Goal: Check status: Check status

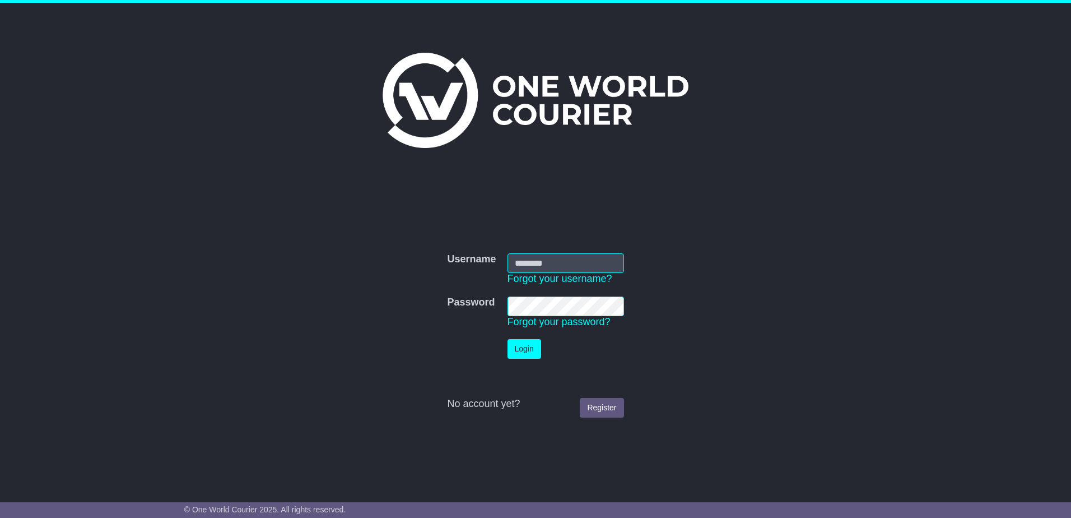
type input "**********"
click at [514, 344] on button "Login" at bounding box center [525, 349] width 34 height 20
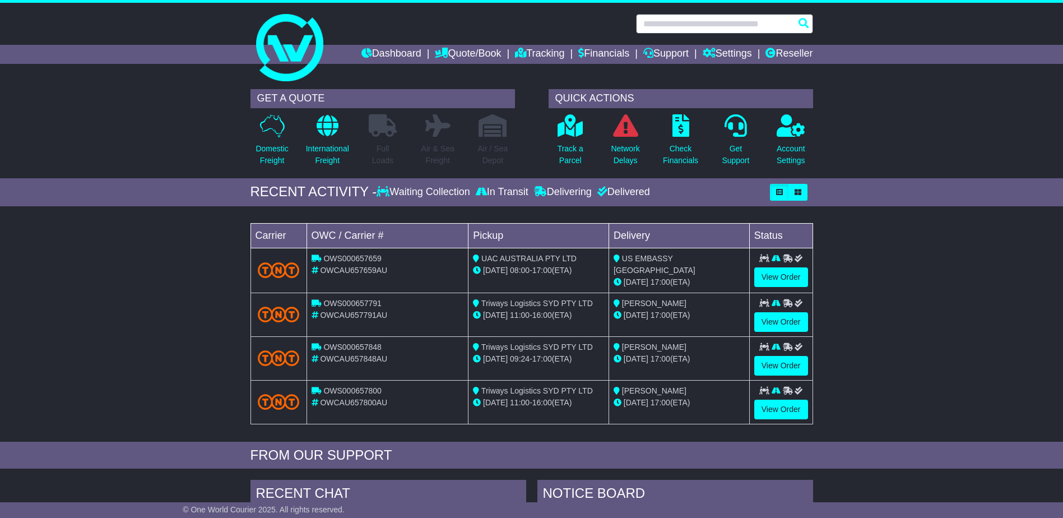
click at [675, 19] on input "text" at bounding box center [724, 24] width 177 height 20
click at [711, 29] on input "**" at bounding box center [724, 24] width 177 height 20
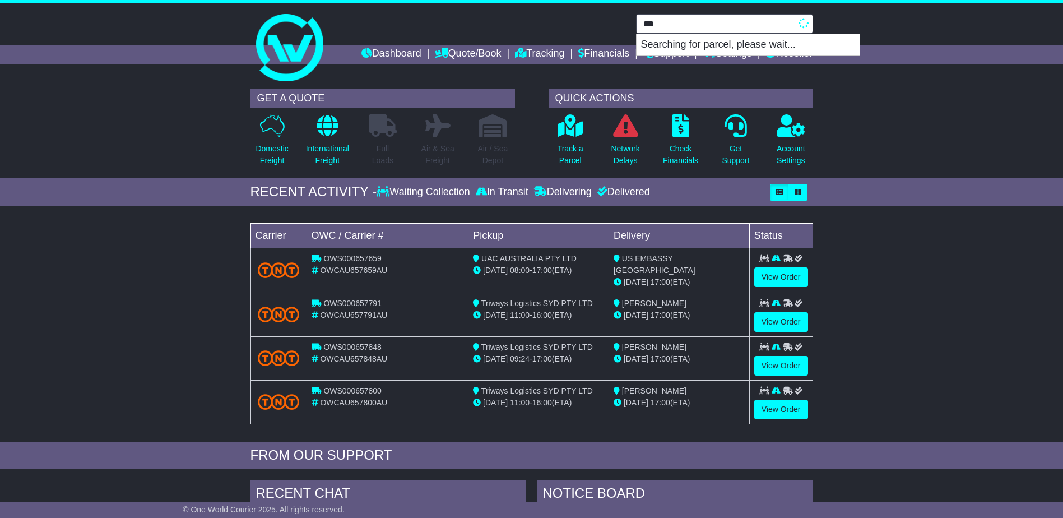
type input "****"
type input "**********"
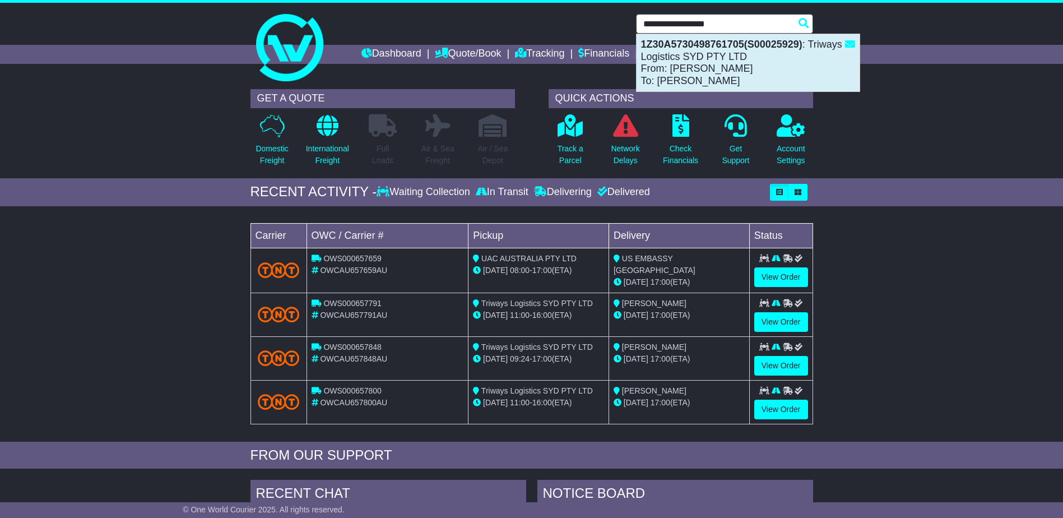
click at [750, 66] on div "1Z30A5730498761705(S00025929) : Triways Logistics SYD PTY LTD From: [PERSON_NAM…" at bounding box center [747, 62] width 223 height 57
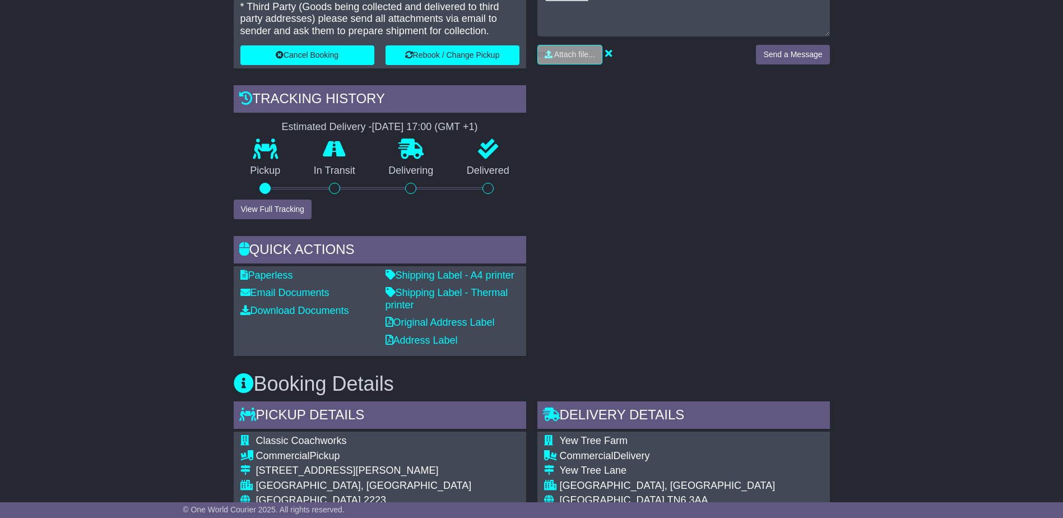
scroll to position [280, 0]
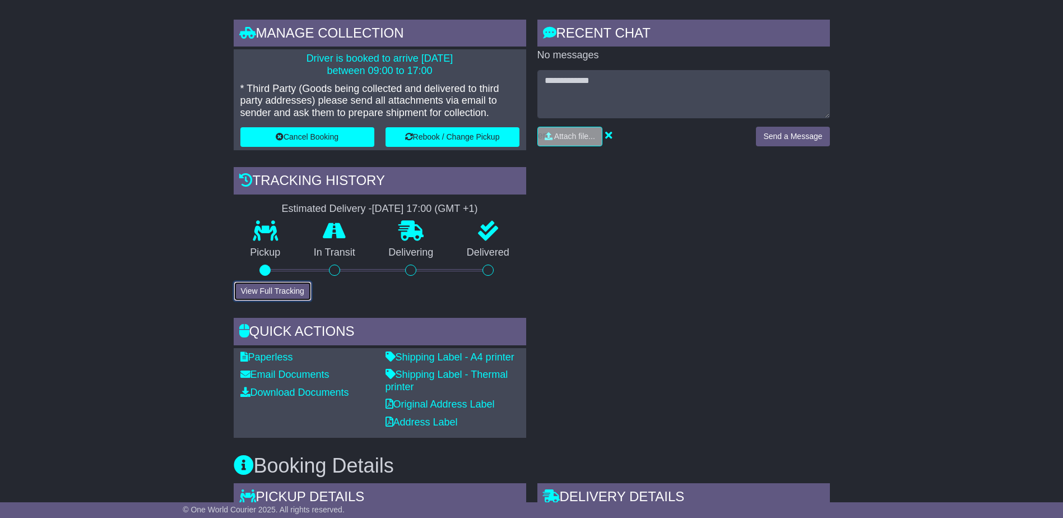
drag, startPoint x: 276, startPoint y: 288, endPoint x: 328, endPoint y: 276, distance: 53.1
click at [276, 288] on button "View Full Tracking" at bounding box center [273, 291] width 78 height 20
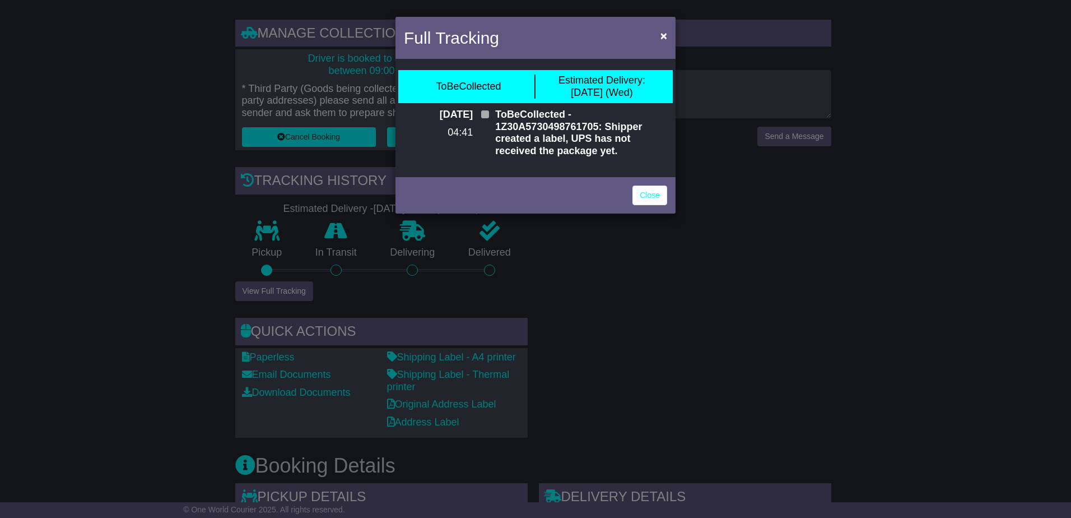
drag, startPoint x: 756, startPoint y: 334, endPoint x: 603, endPoint y: 497, distance: 223.1
click at [700, 397] on div "Full Tracking × ToBeCollected Estimated Delivery: 15 Oct (Wed) 10 Oct 2025 04:4…" at bounding box center [535, 259] width 1071 height 518
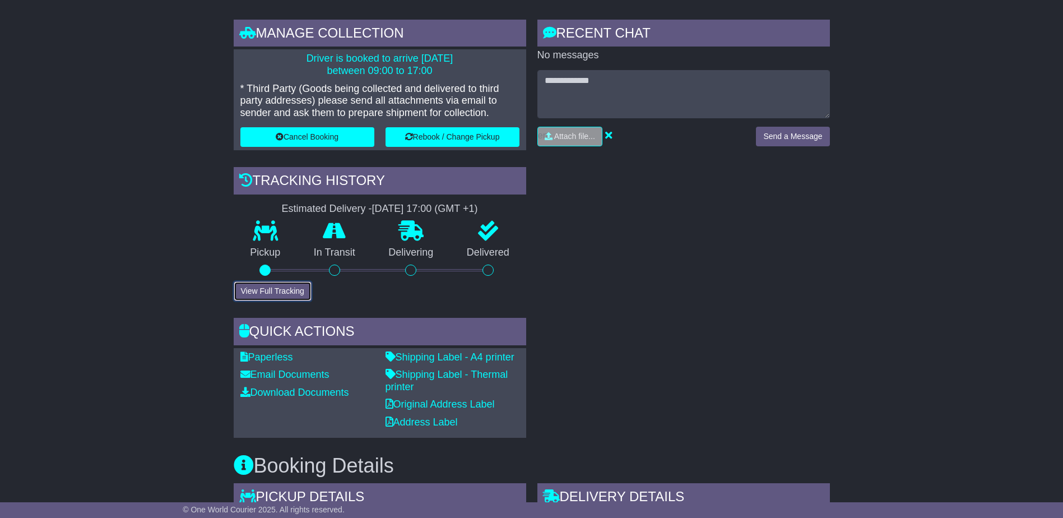
click at [266, 290] on button "View Full Tracking" at bounding box center [273, 291] width 78 height 20
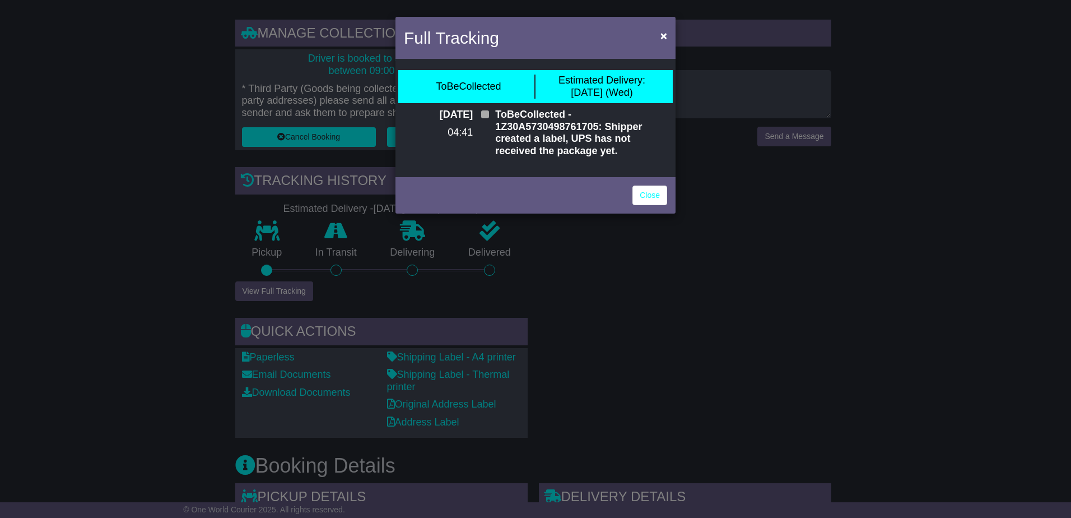
click at [708, 397] on div "Full Tracking × ToBeCollected Estimated Delivery: 15 Oct (Wed) 10 Oct 2025 04:4…" at bounding box center [535, 259] width 1071 height 518
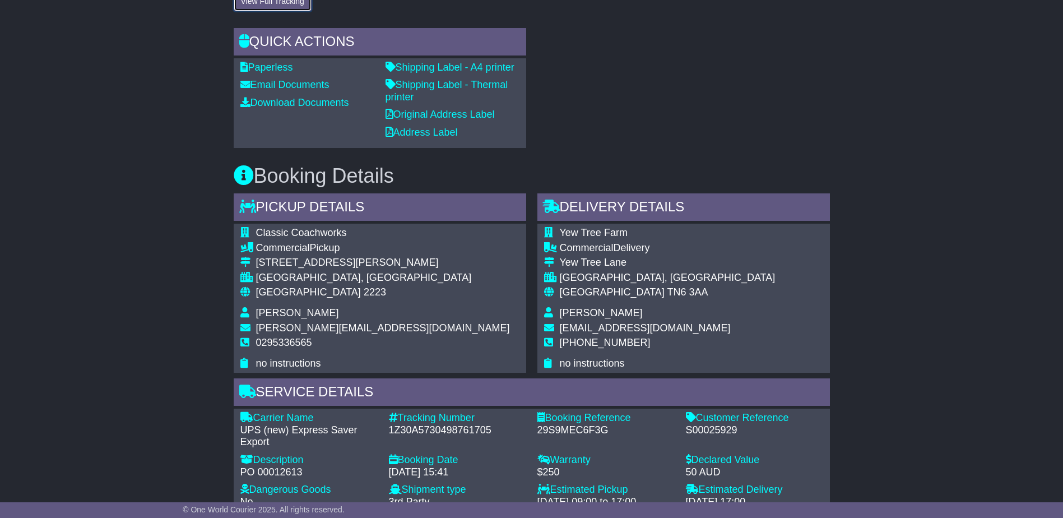
scroll to position [672, 0]
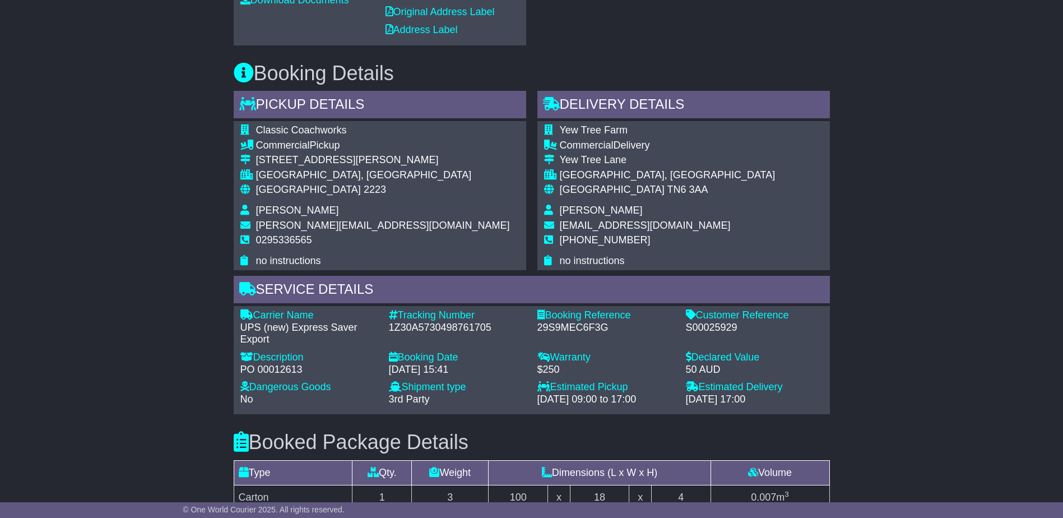
click at [462, 326] on div "1Z30A5730498761705" at bounding box center [457, 328] width 137 height 12
copy div "1Z30A5730498761705"
drag, startPoint x: 980, startPoint y: 361, endPoint x: 958, endPoint y: 362, distance: 21.9
click at [975, 361] on div "Email Download Tracking Pricing Insurance" at bounding box center [531, 189] width 1063 height 1304
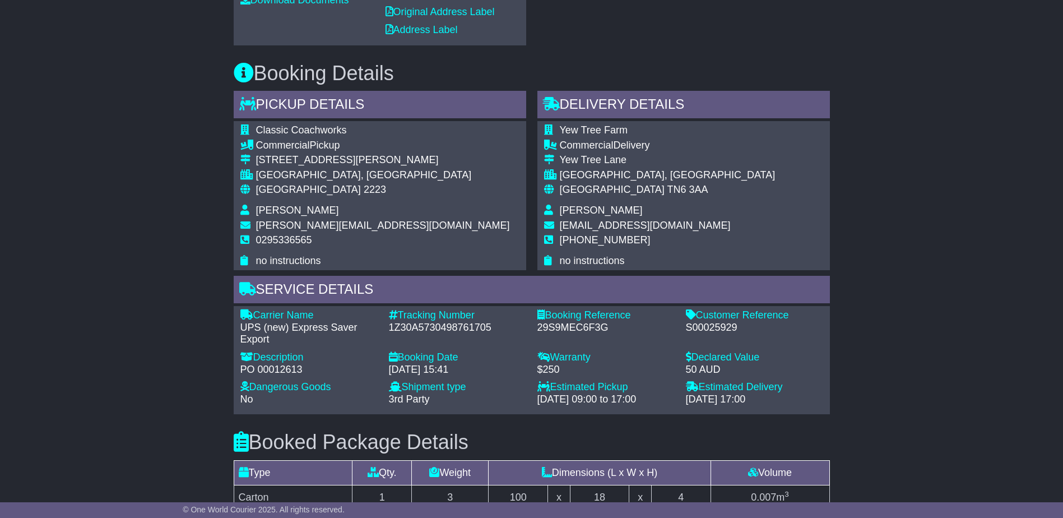
click at [958, 362] on div "Email Download Tracking Pricing Insurance" at bounding box center [531, 189] width 1063 height 1304
click at [708, 329] on div "S00025929" at bounding box center [754, 328] width 137 height 12
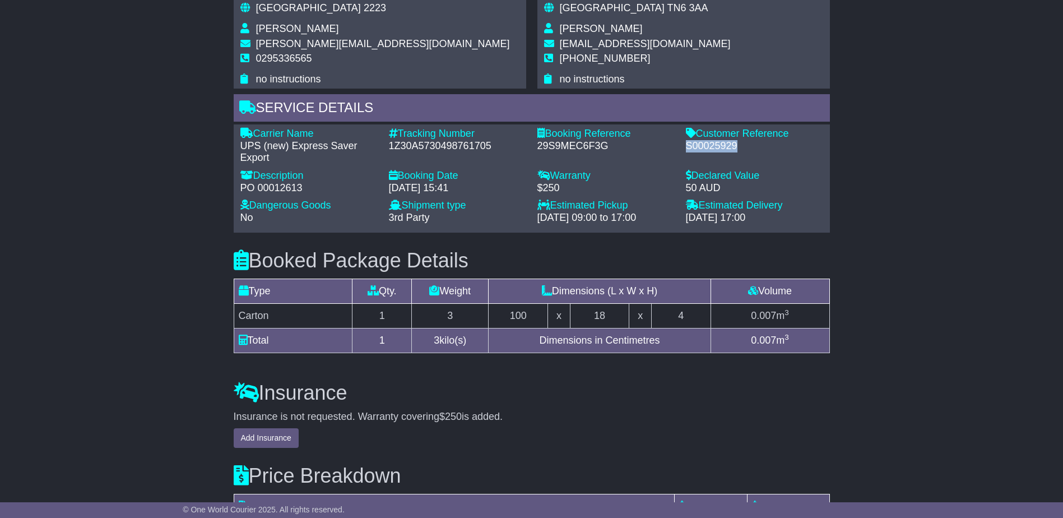
scroll to position [1015, 0]
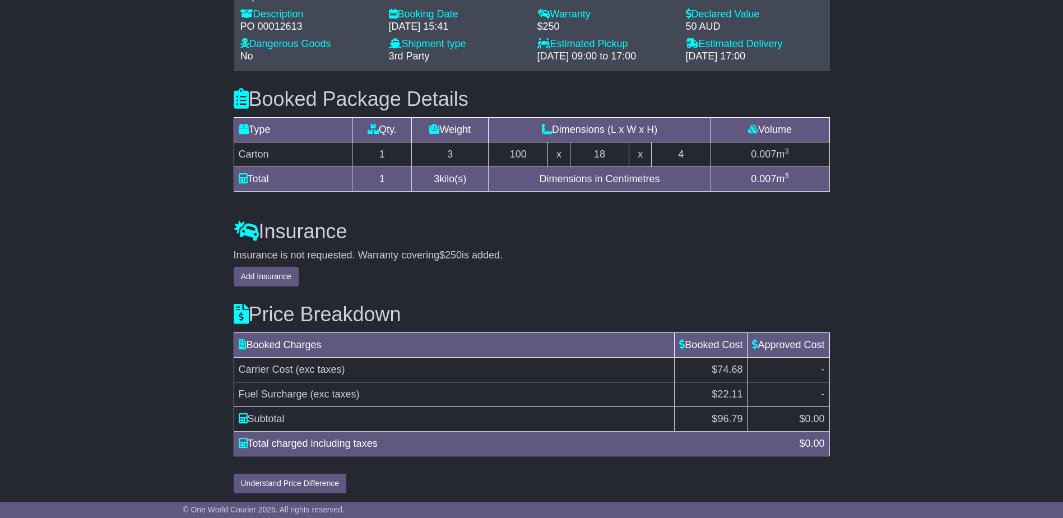
drag, startPoint x: 937, startPoint y: 359, endPoint x: 969, endPoint y: 355, distance: 32.2
drag, startPoint x: 969, startPoint y: 355, endPoint x: 936, endPoint y: 356, distance: 32.5
